Goal: Task Accomplishment & Management: Manage account settings

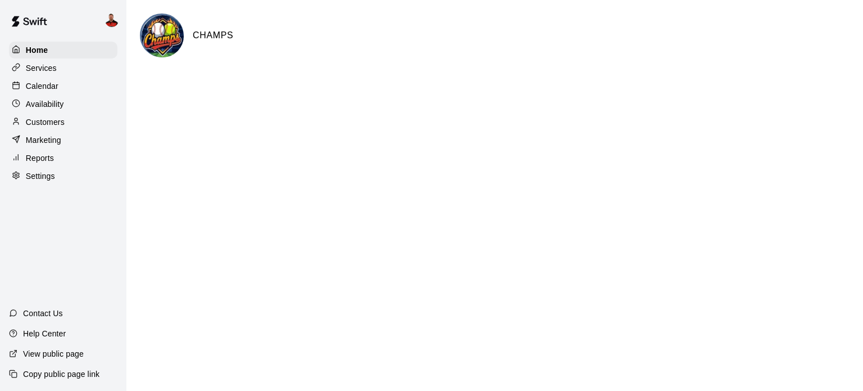
click at [42, 181] on p "Settings" at bounding box center [40, 175] width 29 height 11
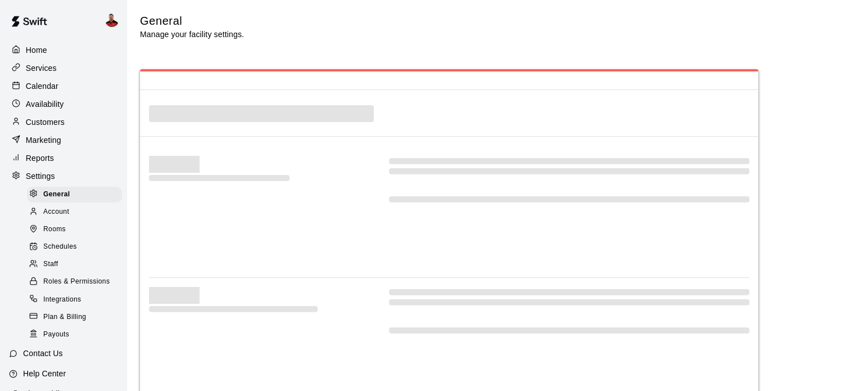
select select "**"
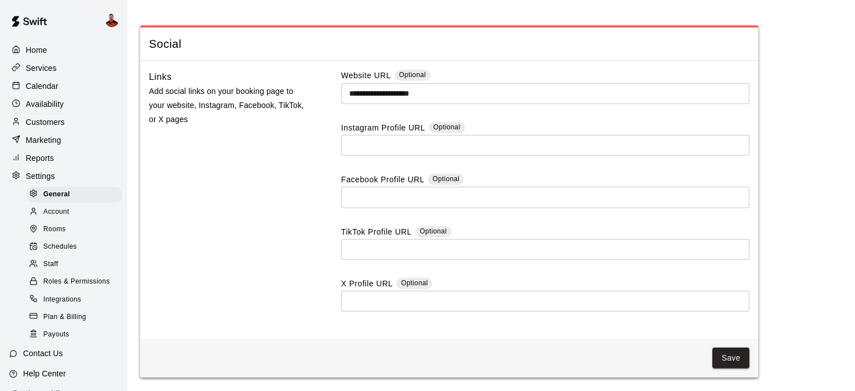
scroll to position [3134, 0]
click at [375, 198] on input "text" at bounding box center [545, 197] width 408 height 21
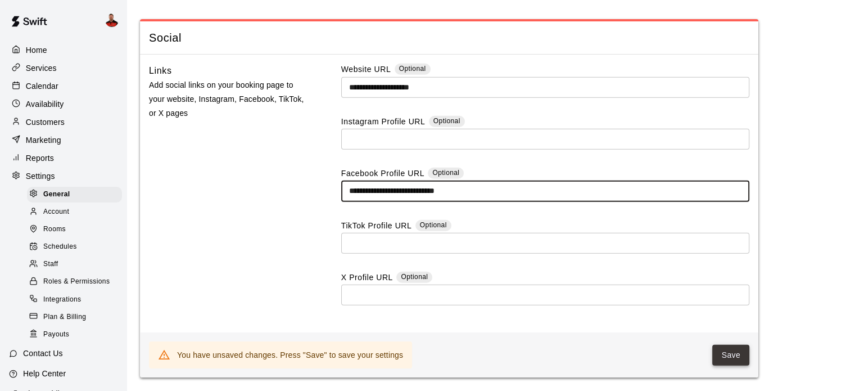
type input "**********"
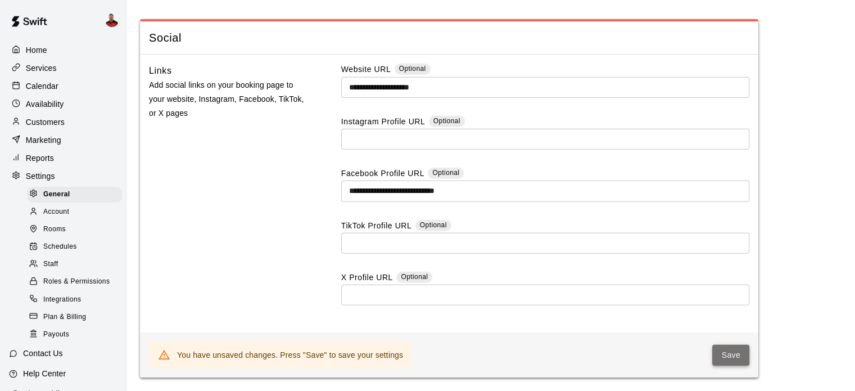
click at [737, 357] on button "Save" at bounding box center [730, 354] width 37 height 21
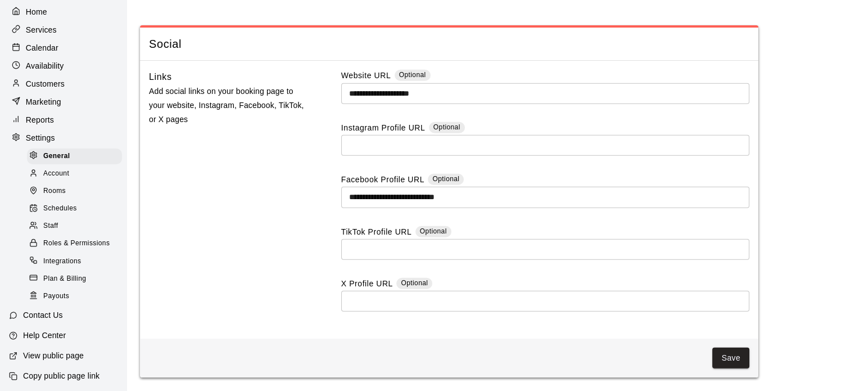
scroll to position [56, 0]
click at [65, 358] on p "View public page" at bounding box center [53, 353] width 61 height 11
click at [444, 301] on input "text" at bounding box center [545, 300] width 408 height 21
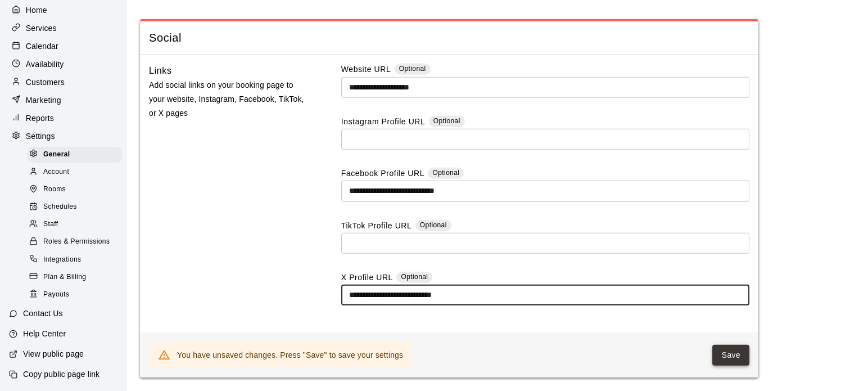
type input "**********"
click at [727, 360] on button "Save" at bounding box center [730, 354] width 37 height 21
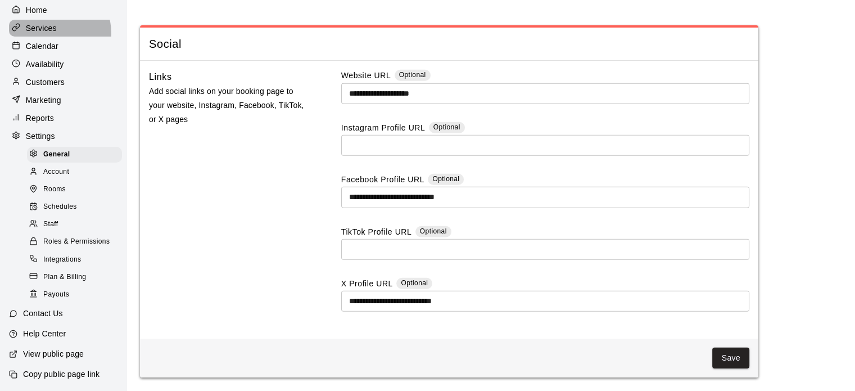
click at [51, 22] on p "Services" at bounding box center [41, 27] width 31 height 11
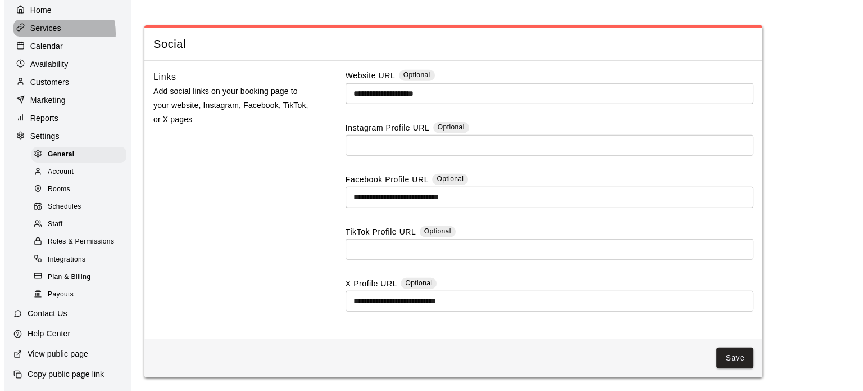
scroll to position [2, 0]
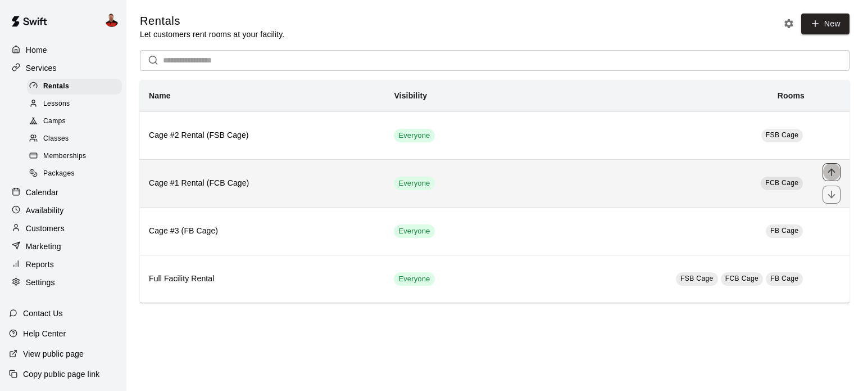
click at [834, 173] on icon "move item up" at bounding box center [831, 171] width 7 height 7
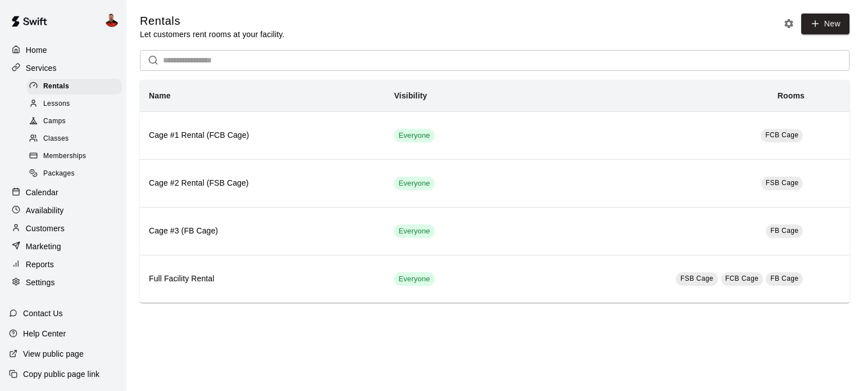
click at [36, 142] on icon at bounding box center [33, 138] width 8 height 8
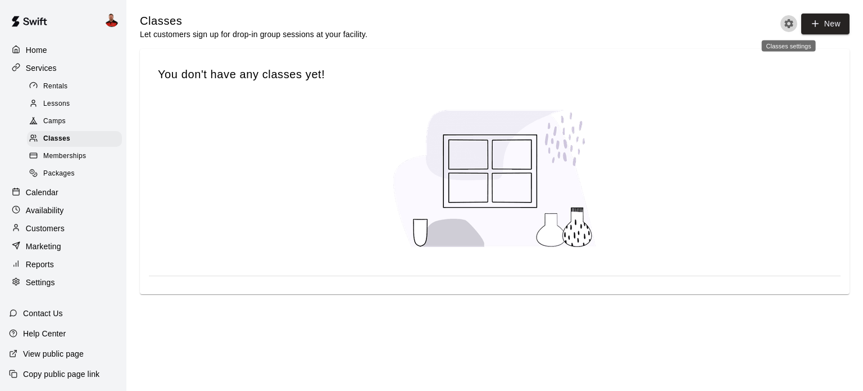
click at [785, 24] on icon "Classes settings" at bounding box center [788, 23] width 11 height 11
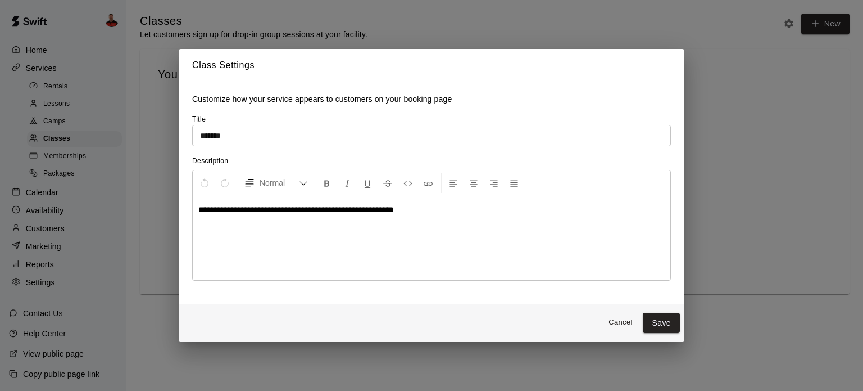
click at [715, 81] on div "**********" at bounding box center [431, 195] width 863 height 391
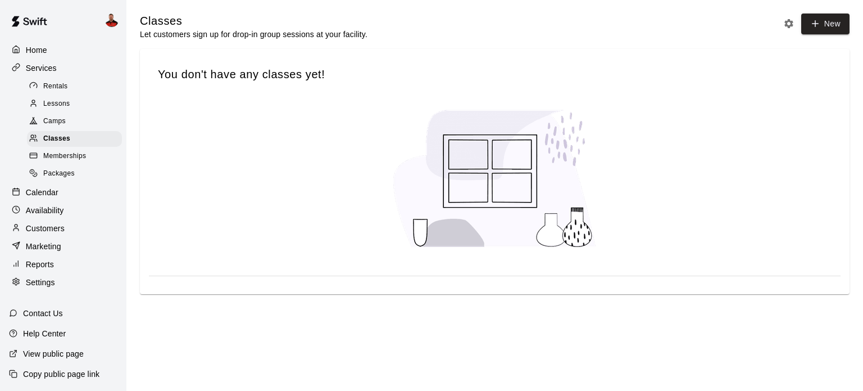
click at [47, 125] on span "Camps" at bounding box center [54, 121] width 22 height 11
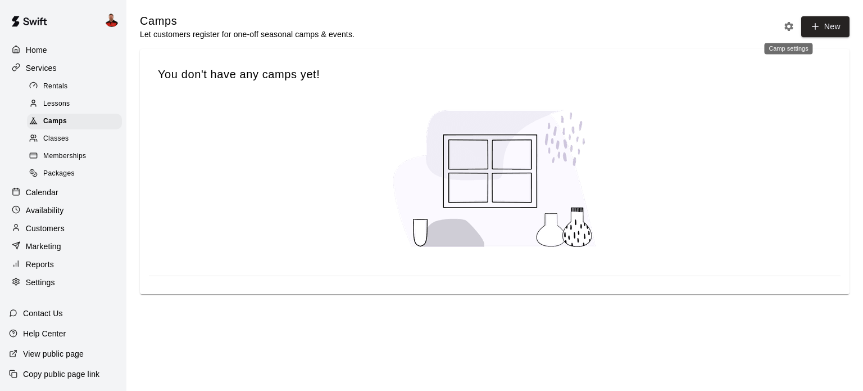
click at [784, 28] on icon "Camp settings" at bounding box center [788, 26] width 9 height 9
click at [787, 28] on icon "Camp settings" at bounding box center [788, 26] width 9 height 9
click at [788, 25] on icon "Camp settings" at bounding box center [788, 26] width 11 height 11
click at [744, 153] on div at bounding box center [495, 178] width 692 height 176
click at [786, 28] on icon "Camp settings" at bounding box center [788, 26] width 9 height 9
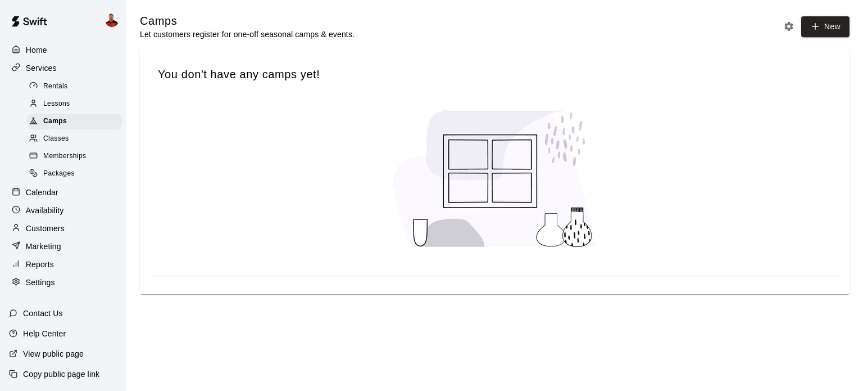
click at [60, 110] on span "Lessons" at bounding box center [56, 103] width 27 height 11
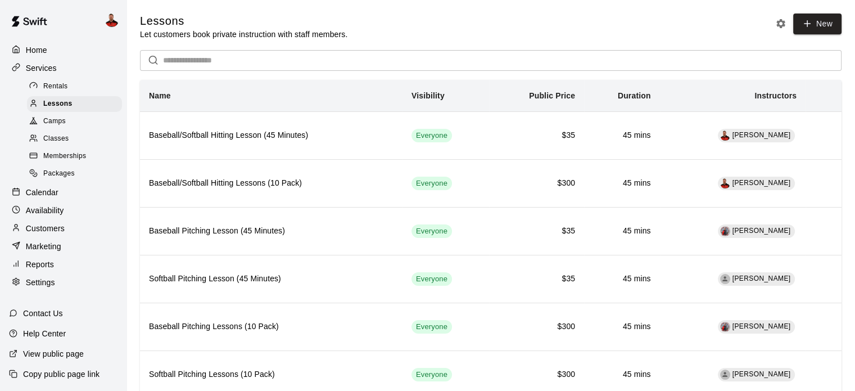
click at [58, 122] on span "Camps" at bounding box center [54, 121] width 22 height 11
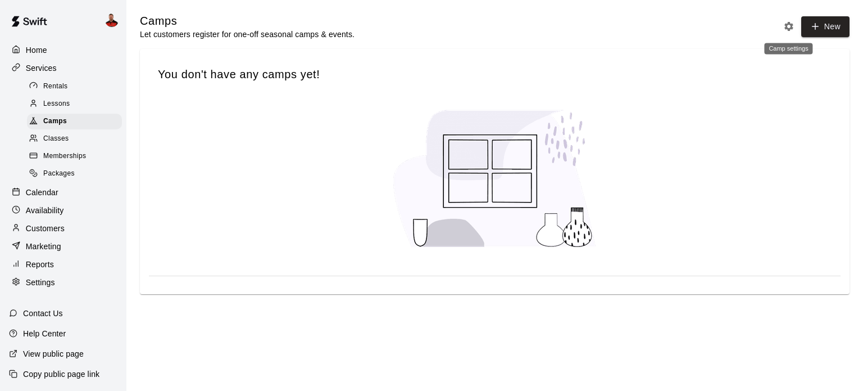
click at [792, 31] on icon "Camp settings" at bounding box center [788, 26] width 11 height 11
click at [48, 138] on span "Classes" at bounding box center [55, 138] width 25 height 11
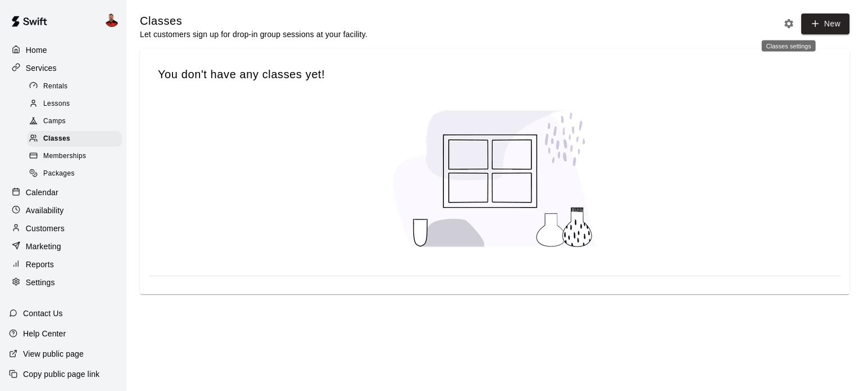
click at [786, 29] on icon "Classes settings" at bounding box center [788, 23] width 11 height 11
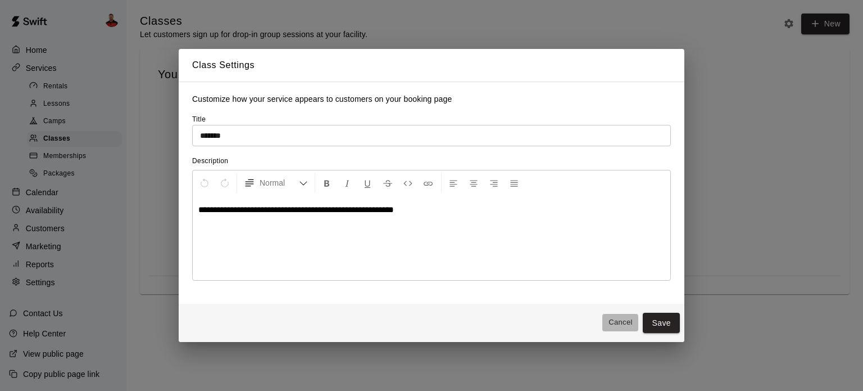
click at [614, 320] on button "Cancel" at bounding box center [620, 322] width 36 height 17
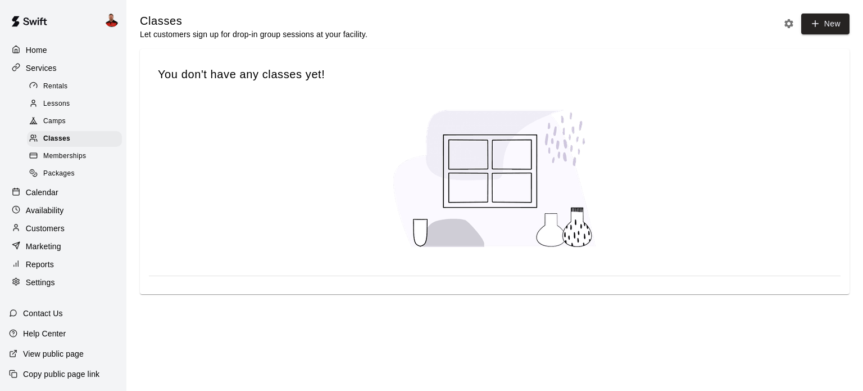
click at [75, 129] on div "Camps" at bounding box center [74, 122] width 95 height 16
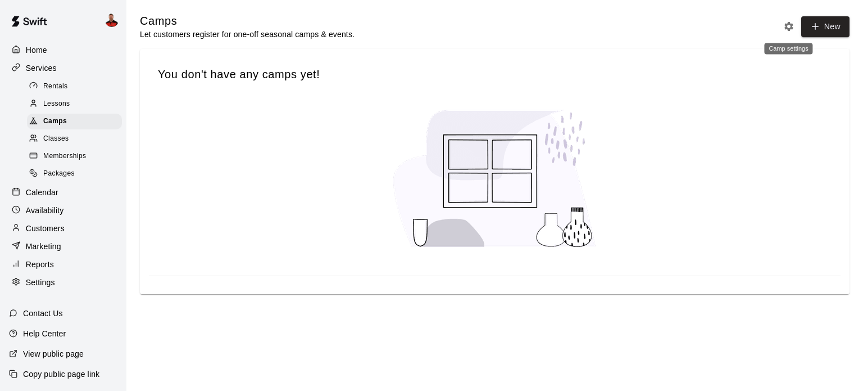
click at [791, 24] on icon "Camp settings" at bounding box center [788, 26] width 9 height 9
click at [74, 178] on span "Packages" at bounding box center [58, 173] width 31 height 11
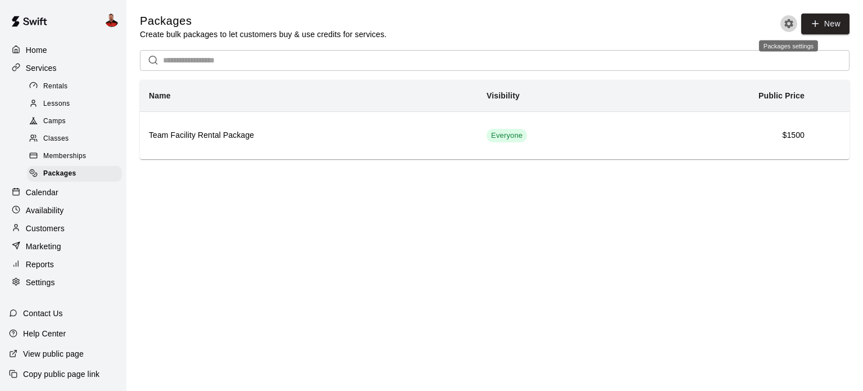
click at [784, 28] on icon "Packages settings" at bounding box center [788, 23] width 11 height 11
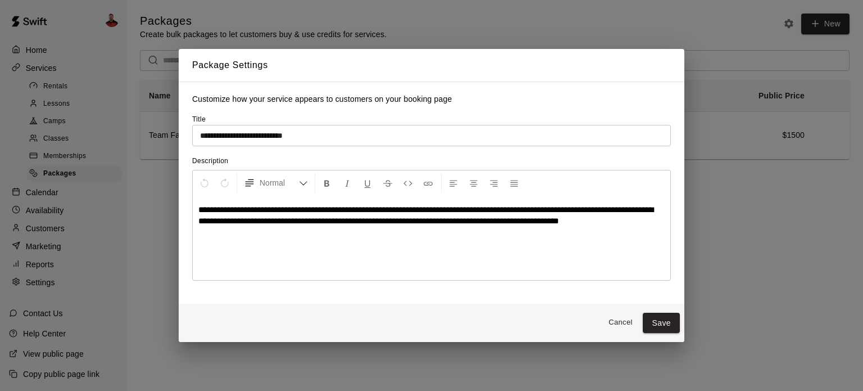
click at [563, 19] on div "**********" at bounding box center [431, 195] width 863 height 391
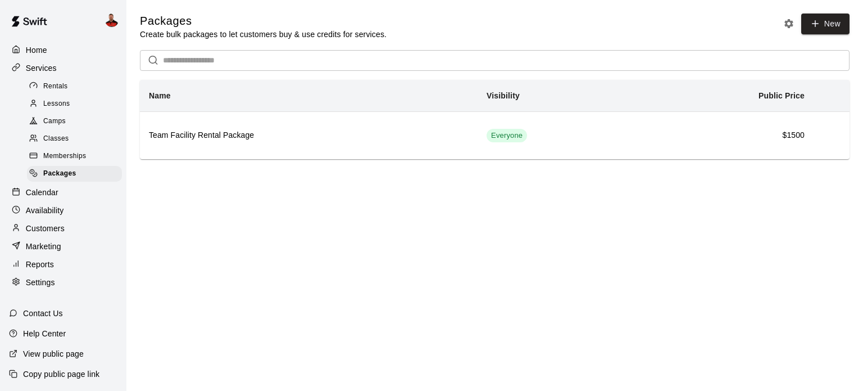
click at [80, 121] on div "Camps" at bounding box center [74, 122] width 95 height 16
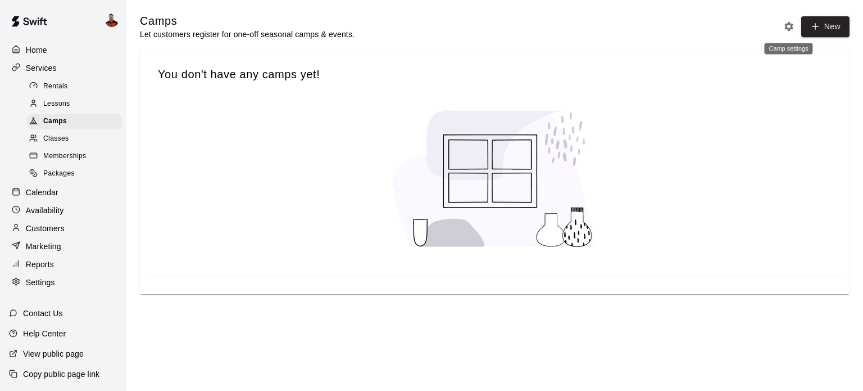
click at [786, 31] on icon "Camp settings" at bounding box center [788, 26] width 11 height 11
click at [784, 26] on icon "Camp settings" at bounding box center [788, 26] width 11 height 11
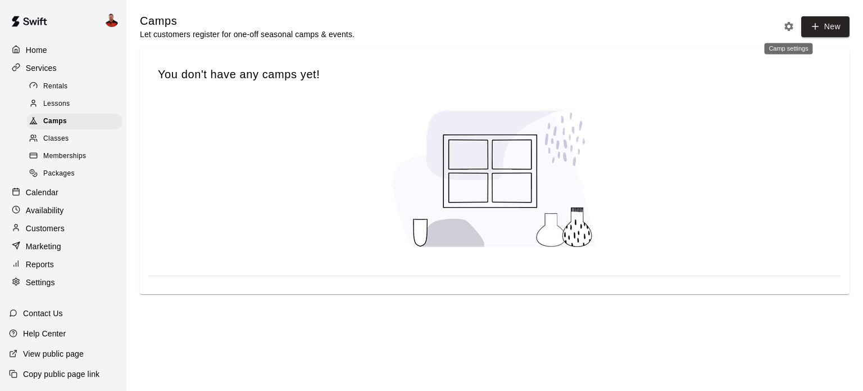
click at [784, 26] on icon "Camp settings" at bounding box center [788, 26] width 11 height 11
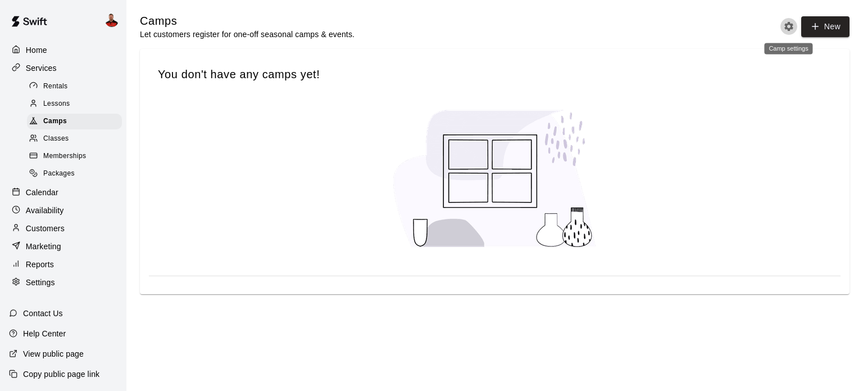
click at [784, 26] on icon "Camp settings" at bounding box center [788, 26] width 11 height 11
click at [88, 128] on div "Camps" at bounding box center [74, 122] width 95 height 16
click at [789, 26] on icon "Camp settings" at bounding box center [788, 26] width 11 height 11
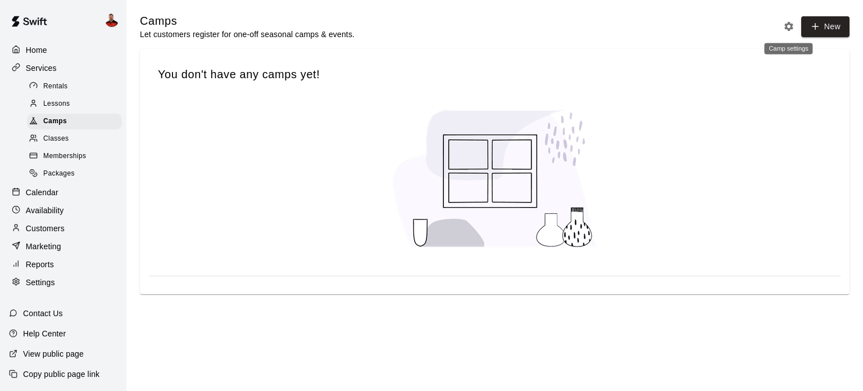
click at [789, 26] on icon "Camp settings" at bounding box center [788, 26] width 11 height 11
click at [79, 147] on div "Classes" at bounding box center [74, 139] width 95 height 16
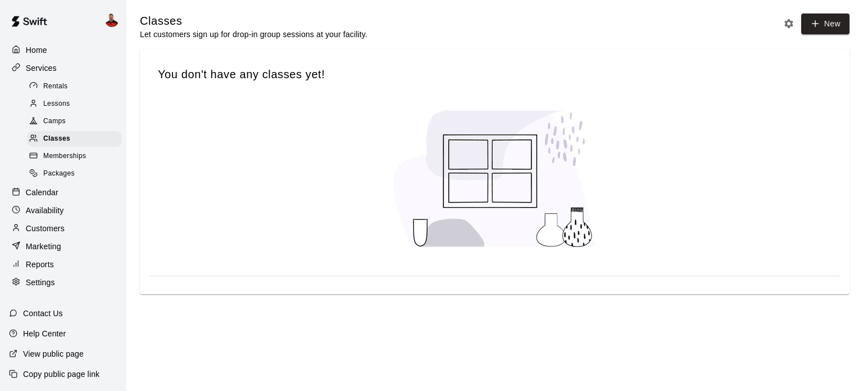
click at [63, 129] on div "Camps" at bounding box center [74, 122] width 95 height 16
click at [827, 29] on button "New" at bounding box center [825, 26] width 48 height 21
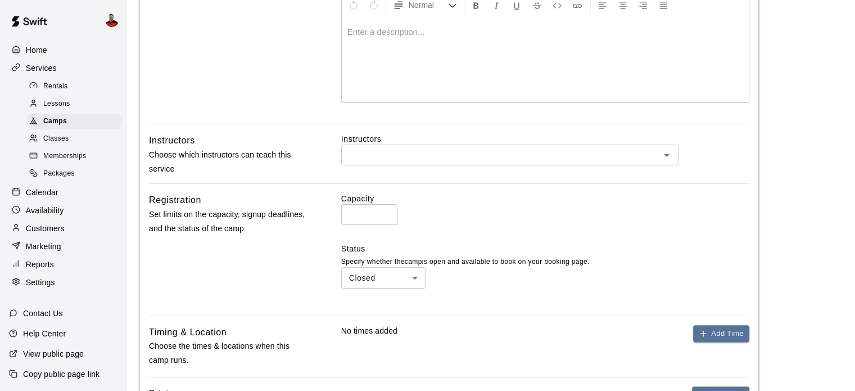
scroll to position [281, 0]
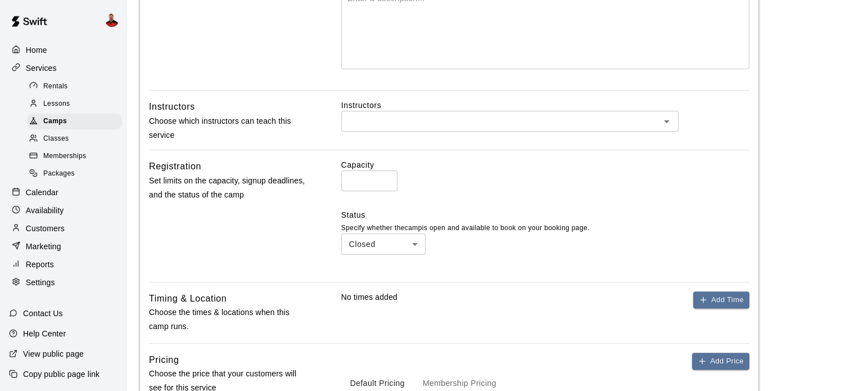
click at [52, 89] on span "Rentals" at bounding box center [55, 86] width 25 height 11
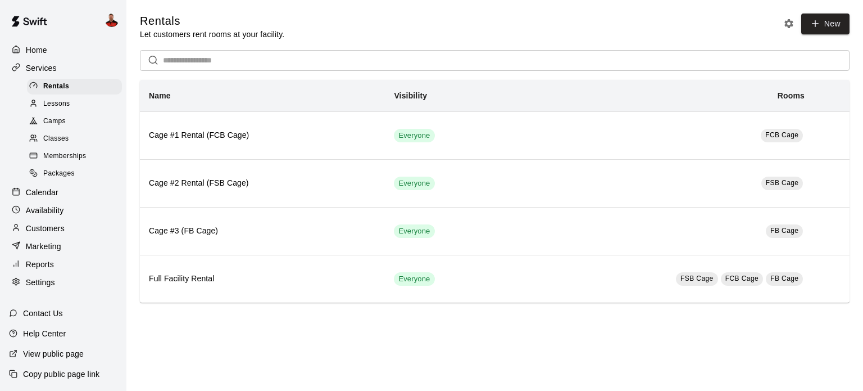
click at [58, 234] on p "Customers" at bounding box center [45, 228] width 39 height 11
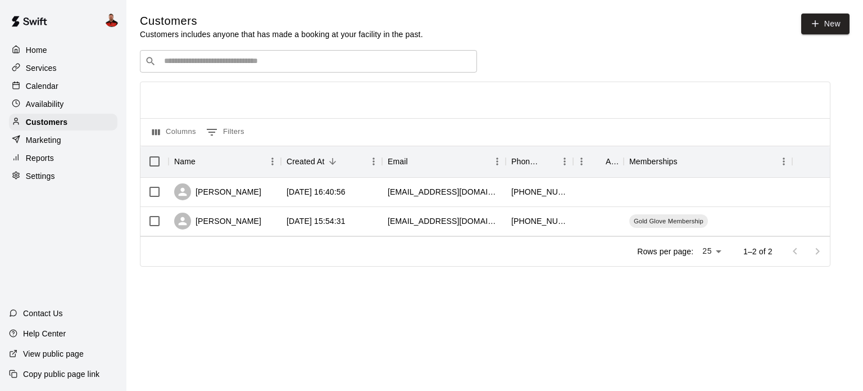
click at [49, 177] on p "Settings" at bounding box center [40, 175] width 29 height 11
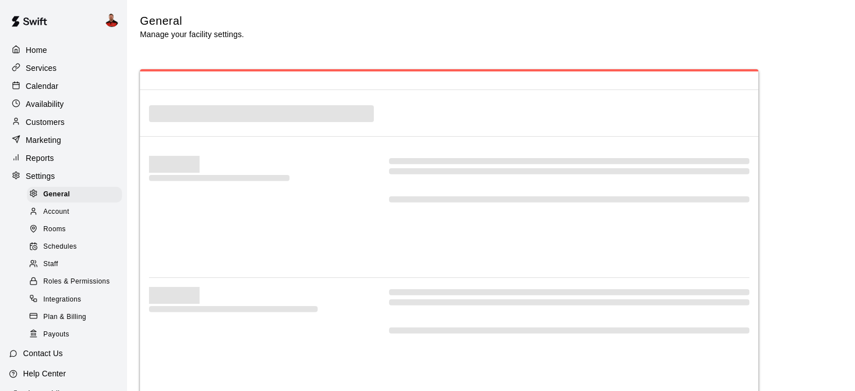
select select "**"
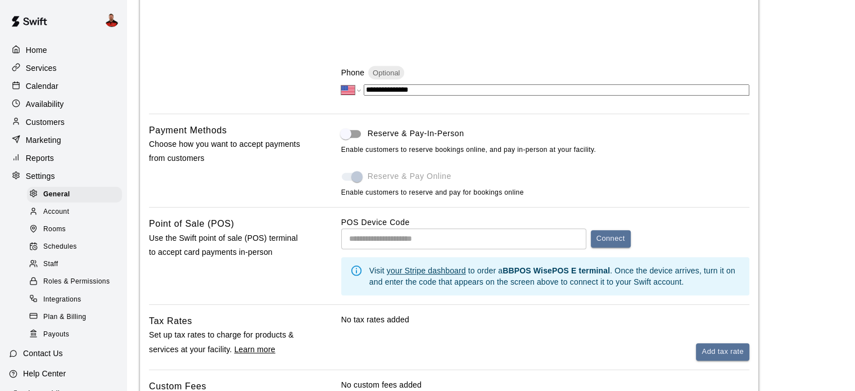
scroll to position [506, 0]
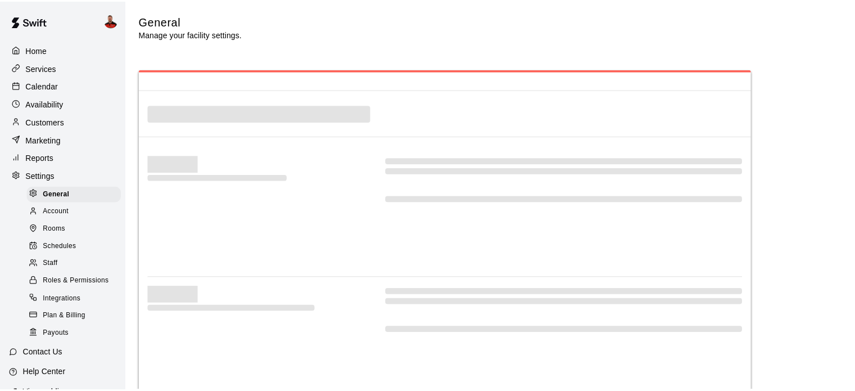
scroll to position [506, 0]
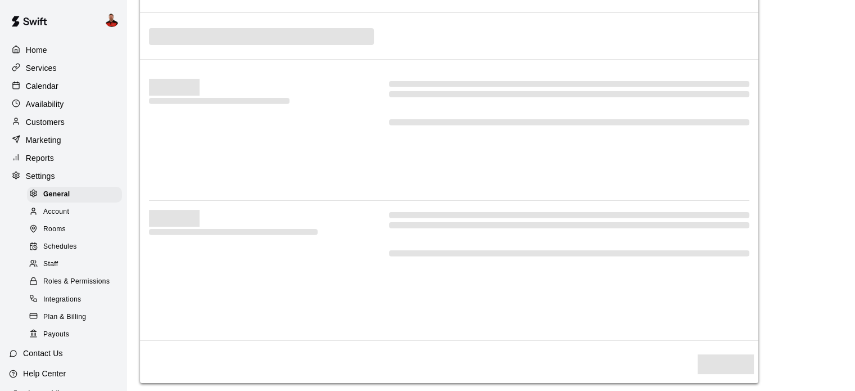
select select "**"
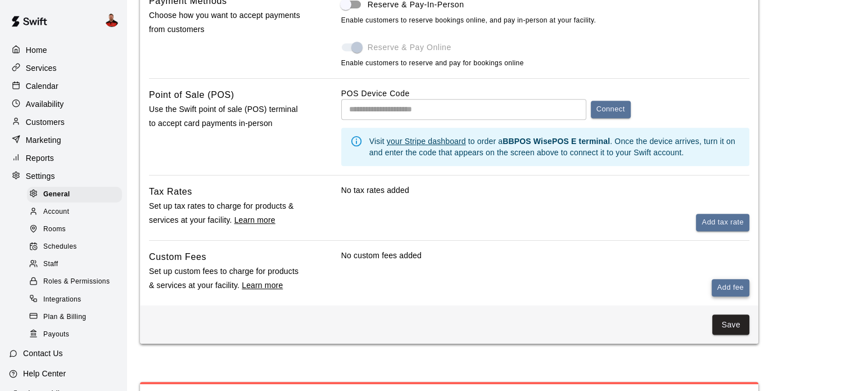
click at [720, 288] on button "Add fee" at bounding box center [730, 287] width 38 height 17
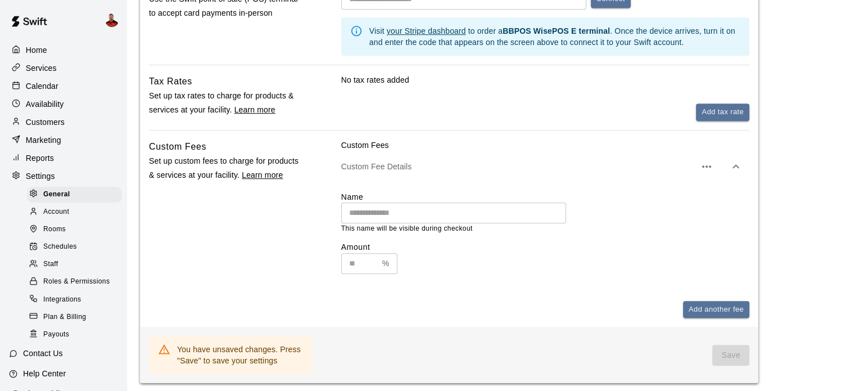
scroll to position [618, 0]
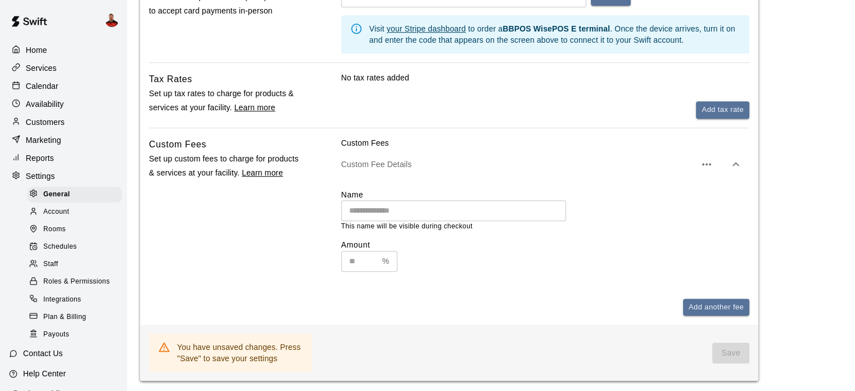
click at [709, 170] on icon "button" at bounding box center [706, 163] width 13 height 13
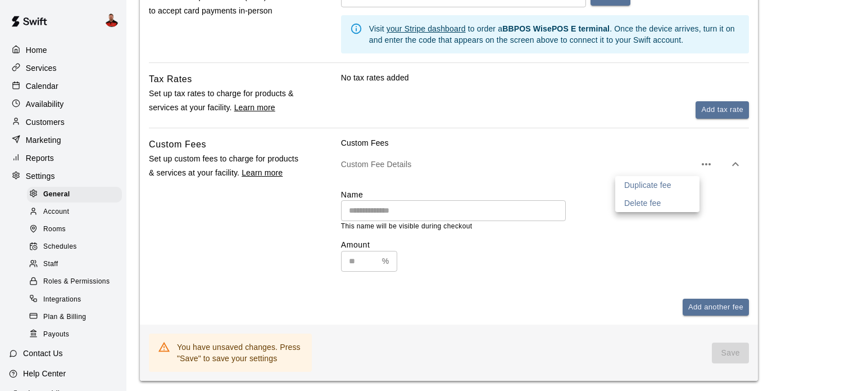
click at [710, 225] on div at bounding box center [431, 195] width 863 height 391
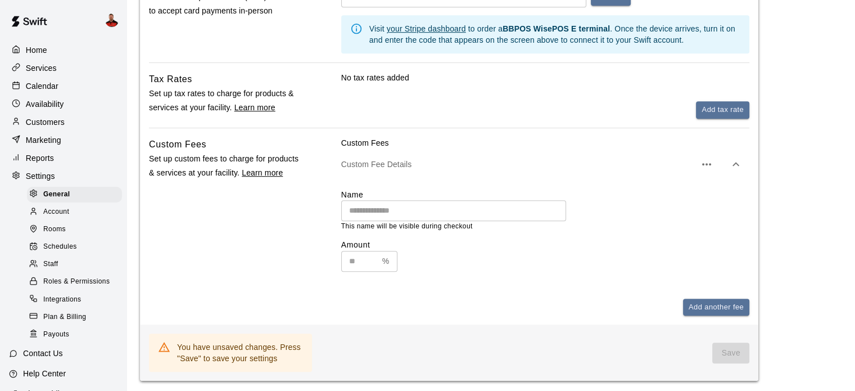
click at [742, 171] on icon "button" at bounding box center [735, 163] width 13 height 13
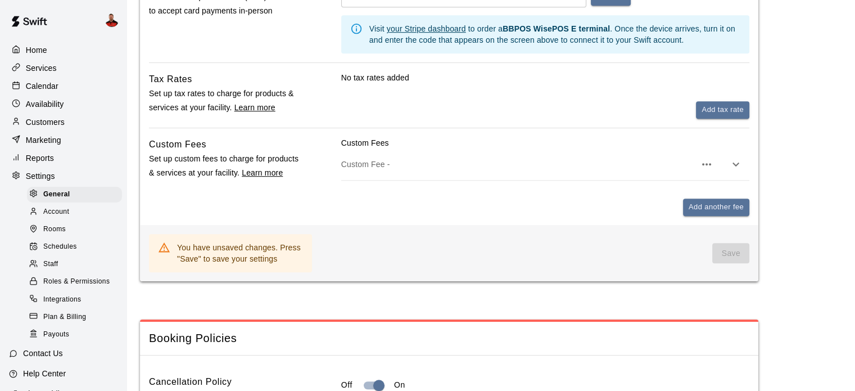
click at [742, 171] on icon "button" at bounding box center [735, 163] width 13 height 13
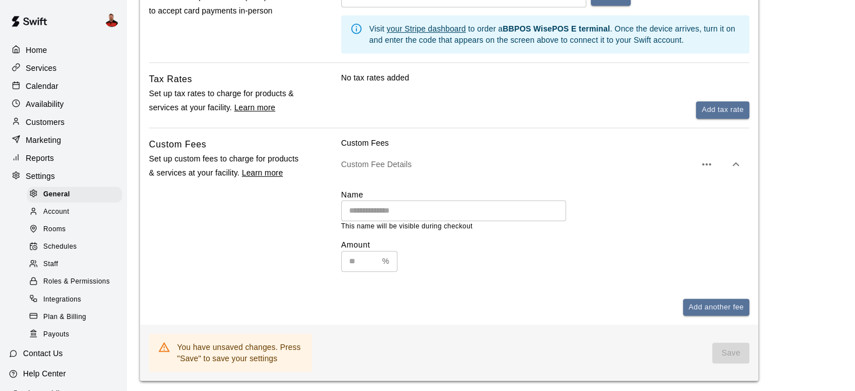
click at [700, 169] on icon "button" at bounding box center [706, 163] width 13 height 13
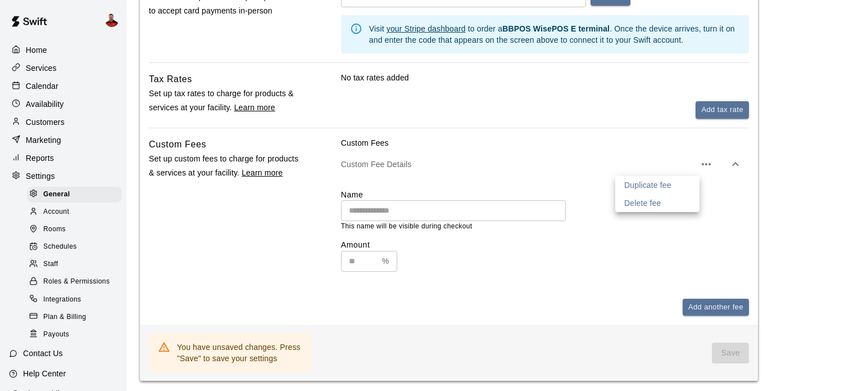
click at [678, 202] on li "Delete fee" at bounding box center [657, 203] width 84 height 18
